Goal: Transaction & Acquisition: Purchase product/service

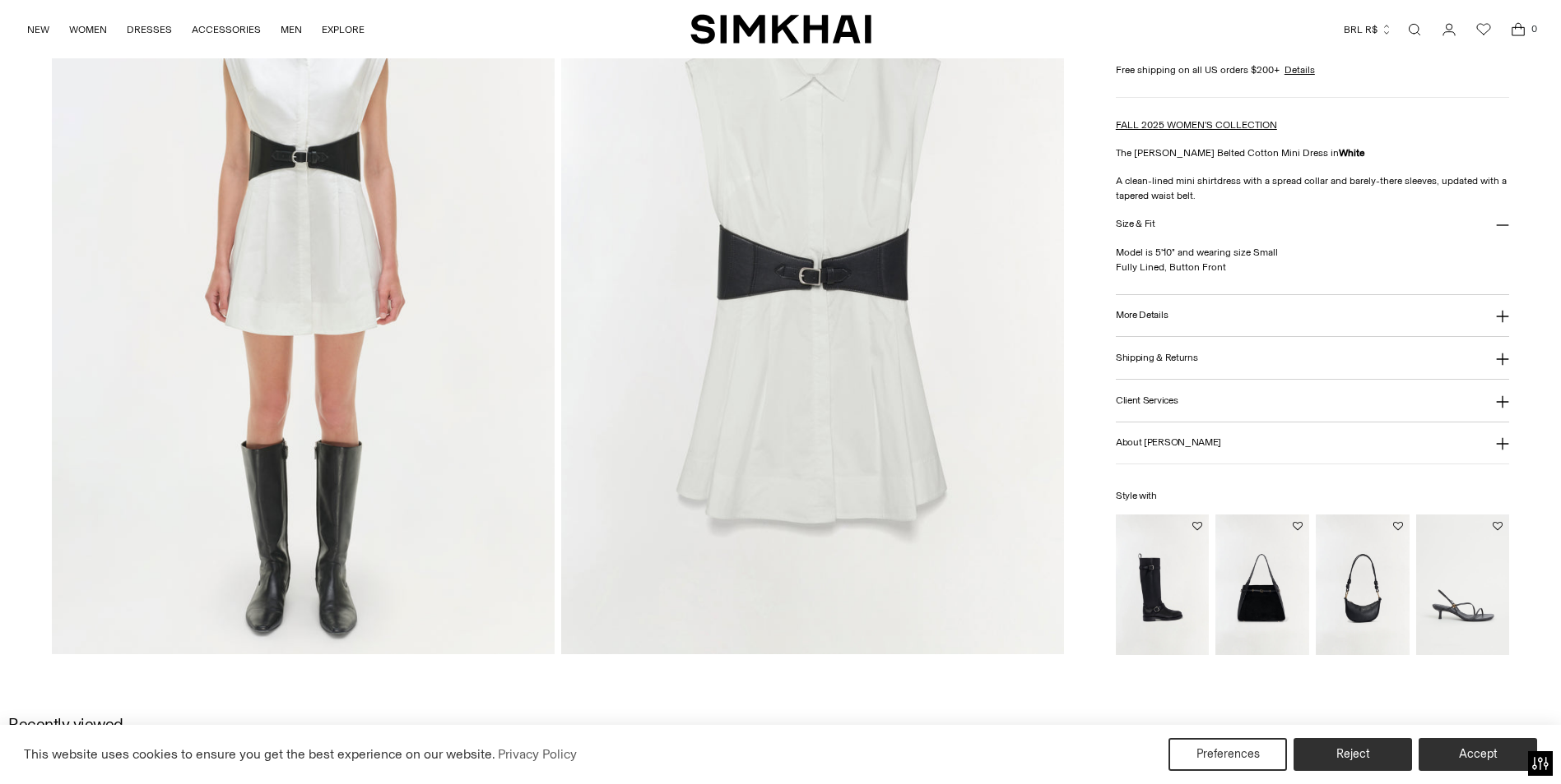
scroll to position [1493, 0]
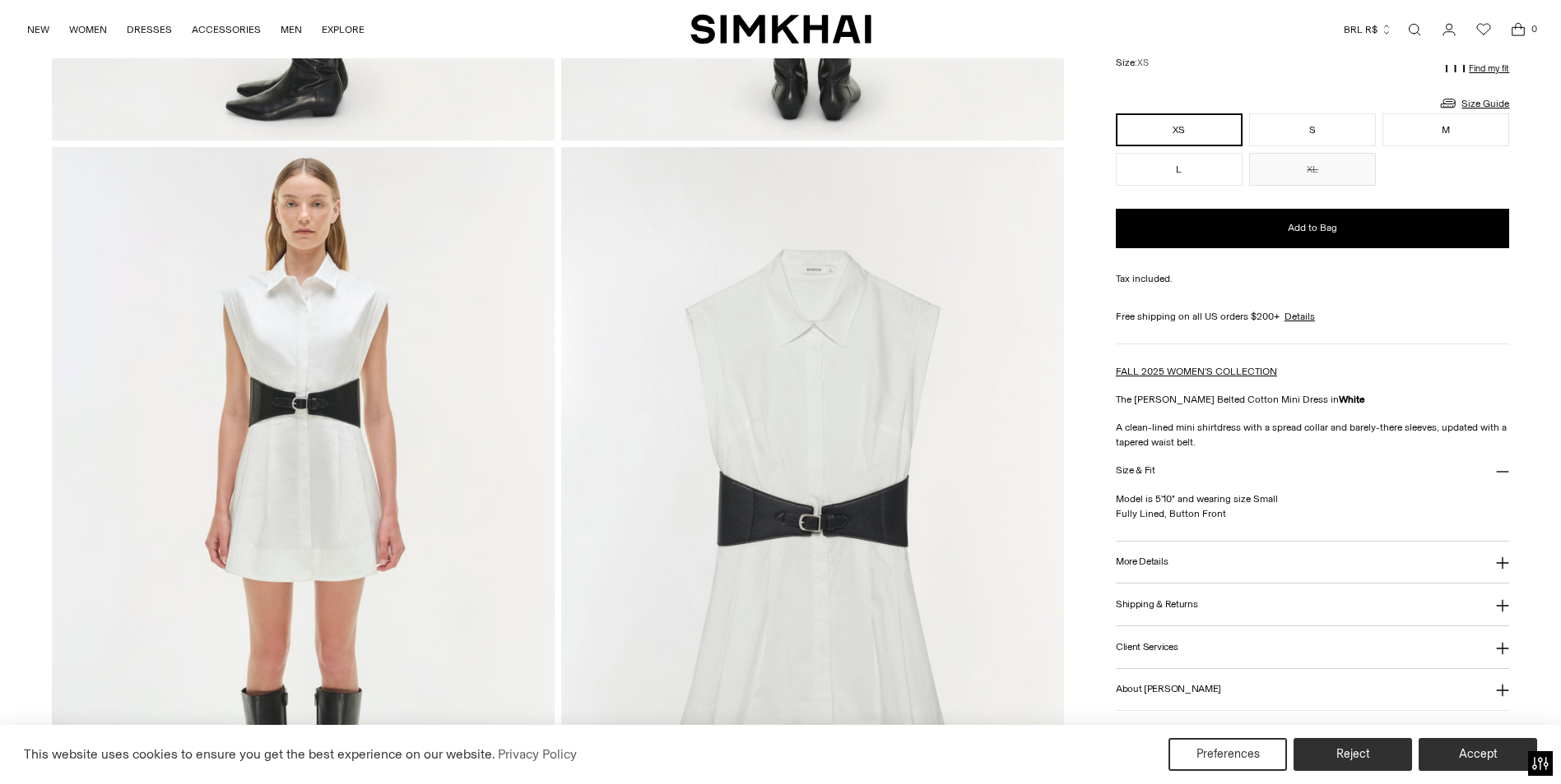
click at [867, 551] on img at bounding box center [812, 525] width 503 height 754
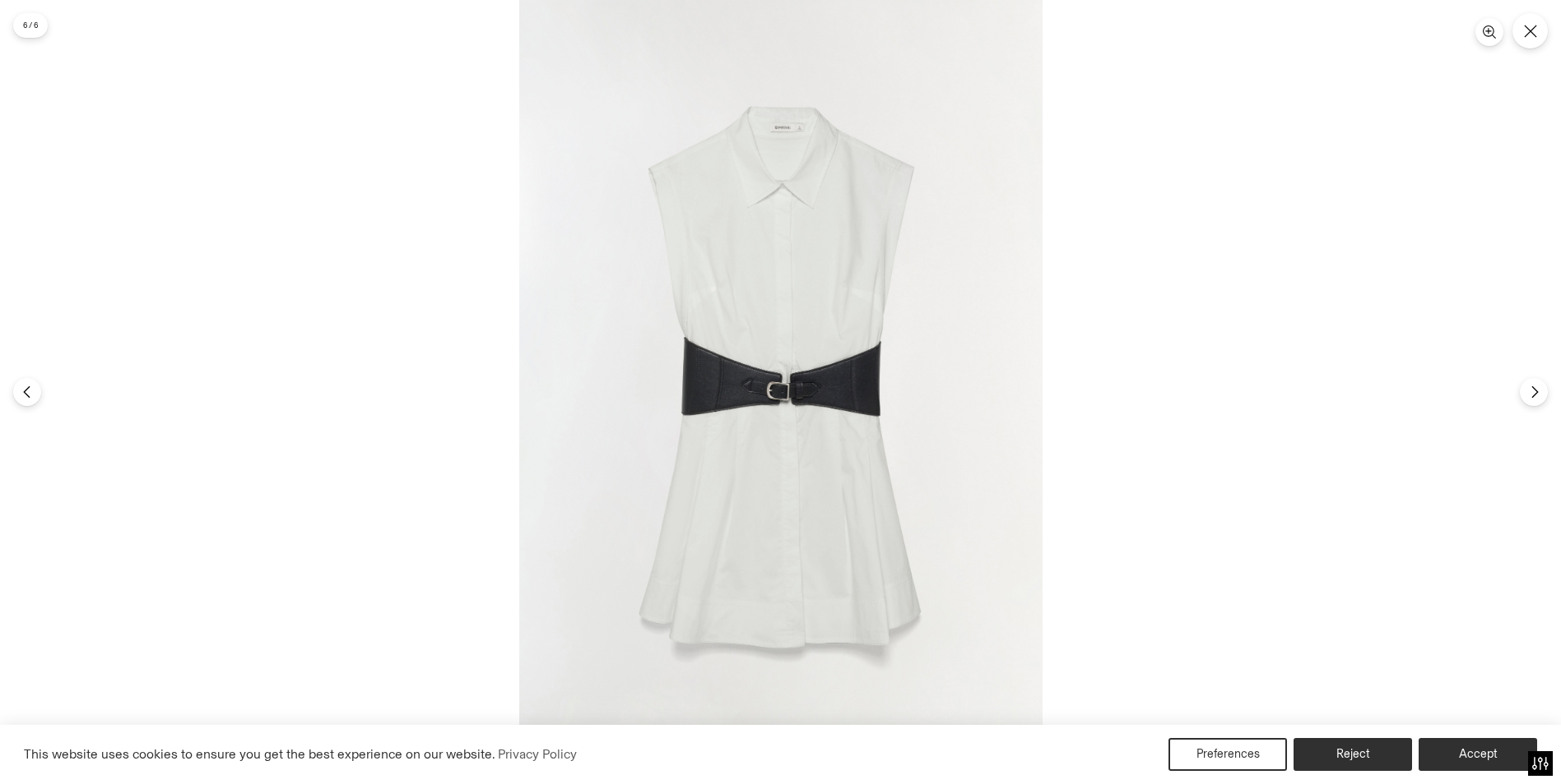
click at [1348, 419] on div at bounding box center [780, 392] width 1561 height 784
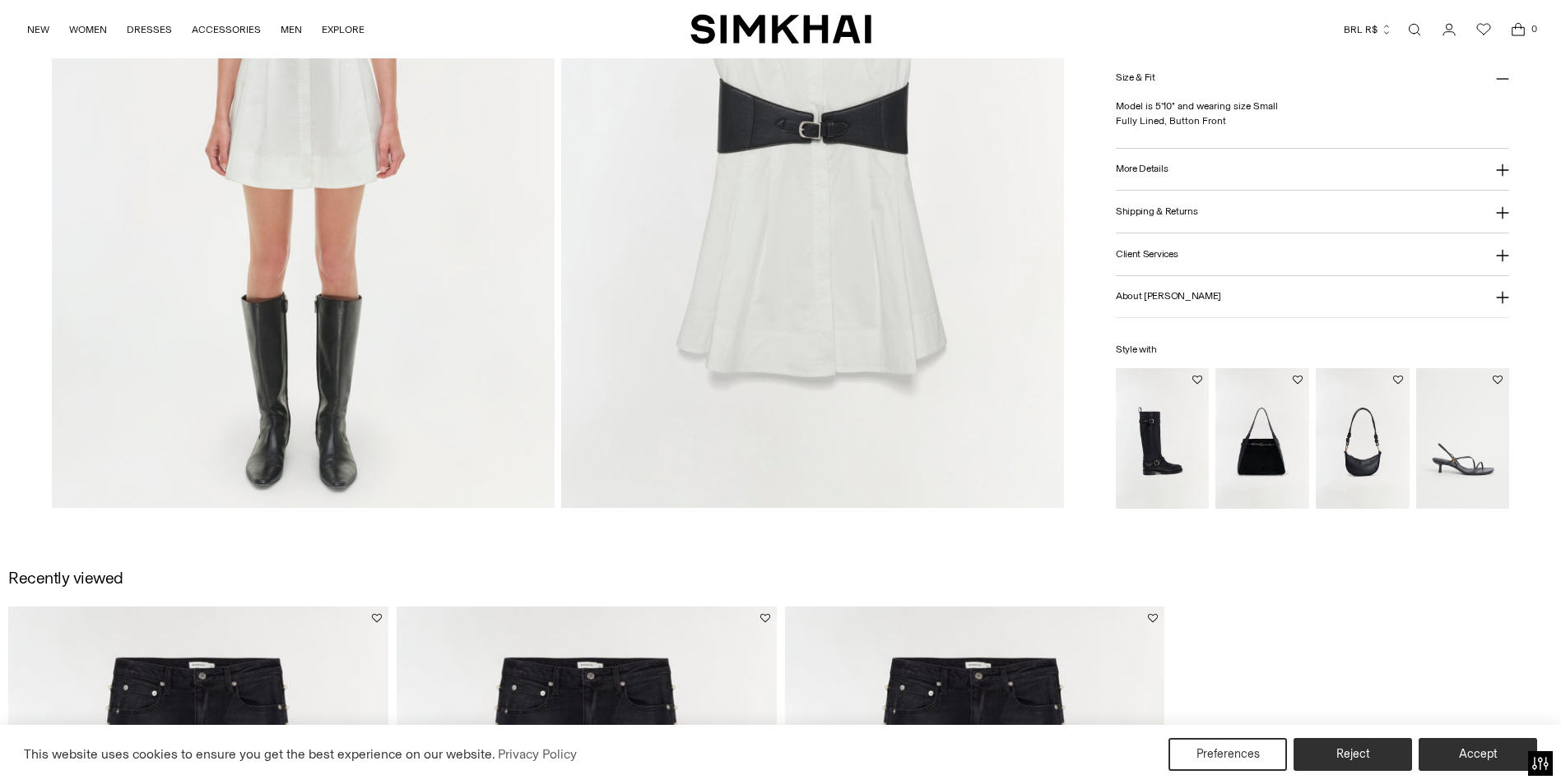
scroll to position [1562, 0]
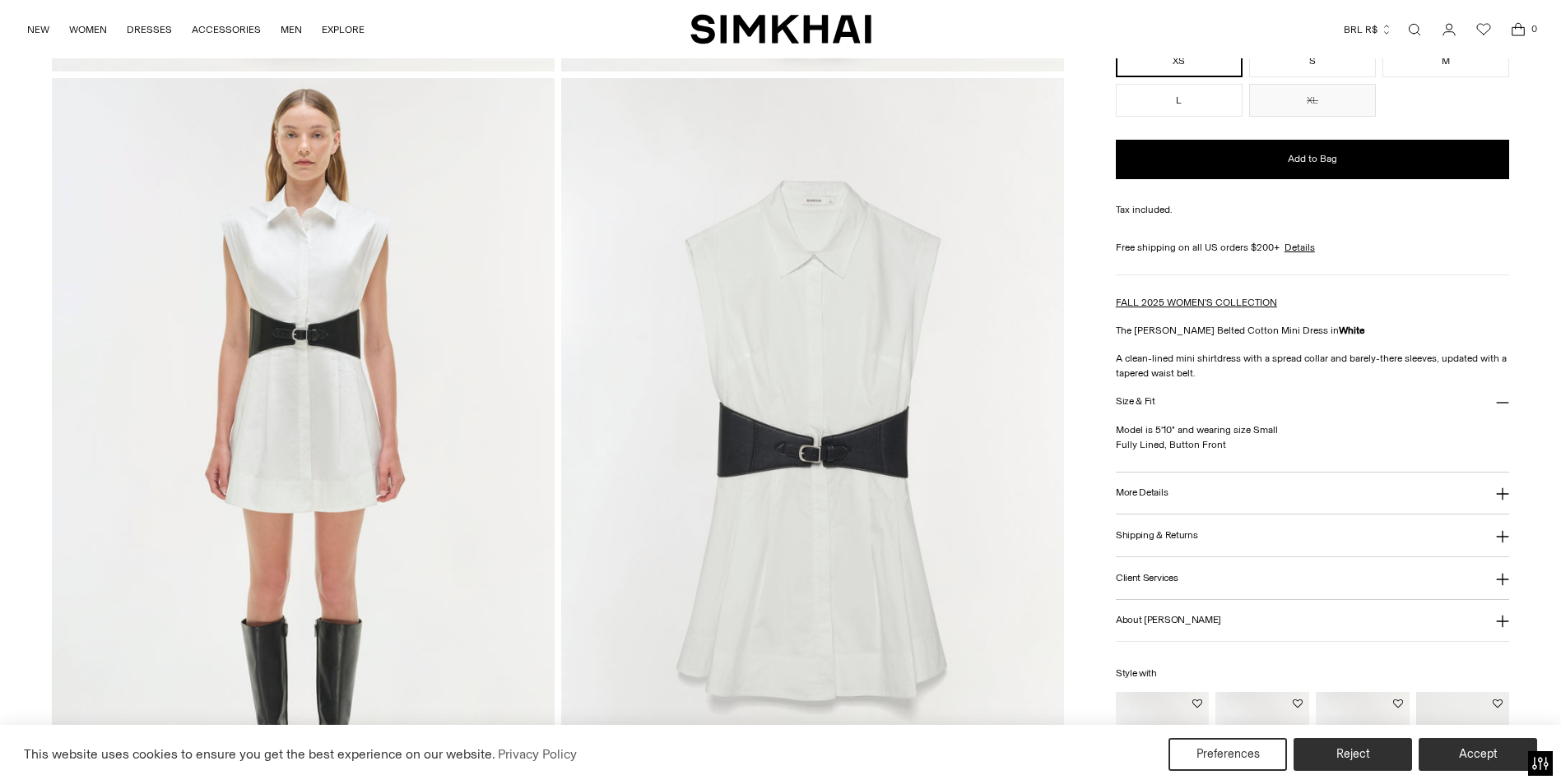
click at [856, 439] on img at bounding box center [812, 455] width 503 height 754
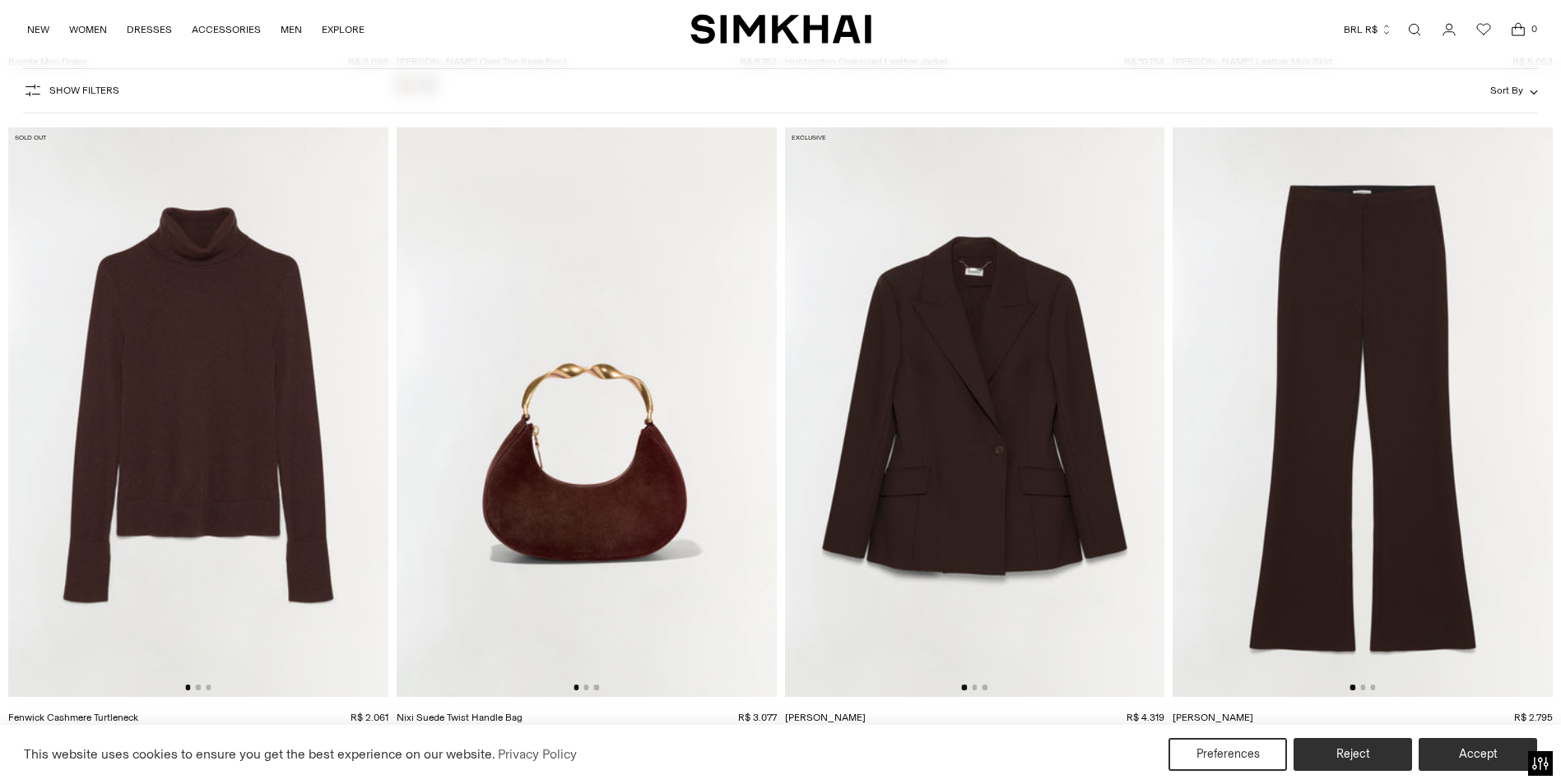
scroll to position [6907, 0]
